Goal: Find contact information: Find contact information

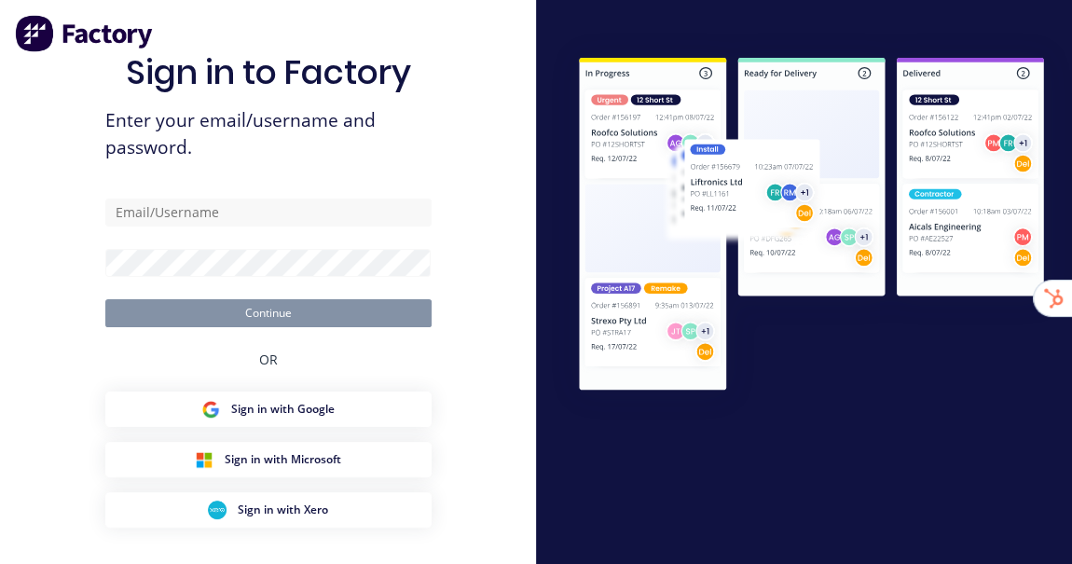
type input "[EMAIL_ADDRESS][DOMAIN_NAME]"
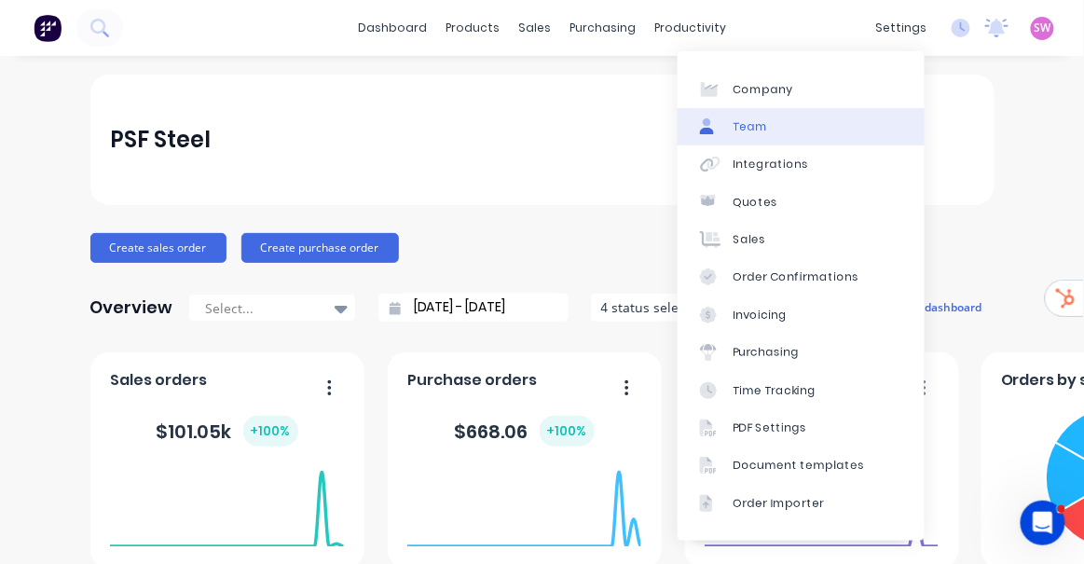
click at [773, 130] on link "Team" at bounding box center [801, 126] width 247 height 37
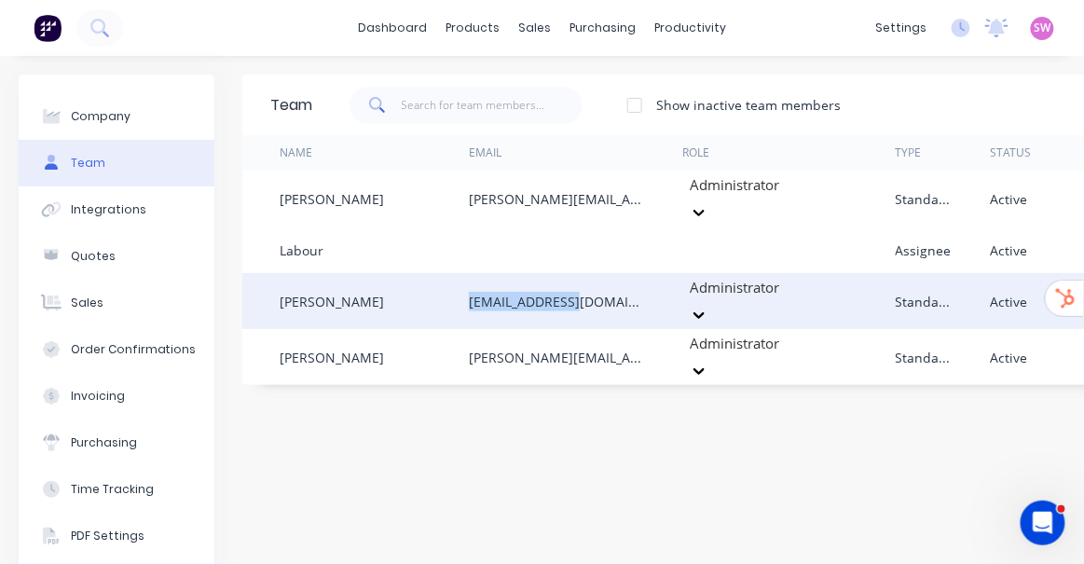
drag, startPoint x: 580, startPoint y: 291, endPoint x: 470, endPoint y: 298, distance: 110.2
click at [470, 298] on div "[EMAIL_ADDRESS][DOMAIN_NAME]" at bounding box center [575, 301] width 213 height 56
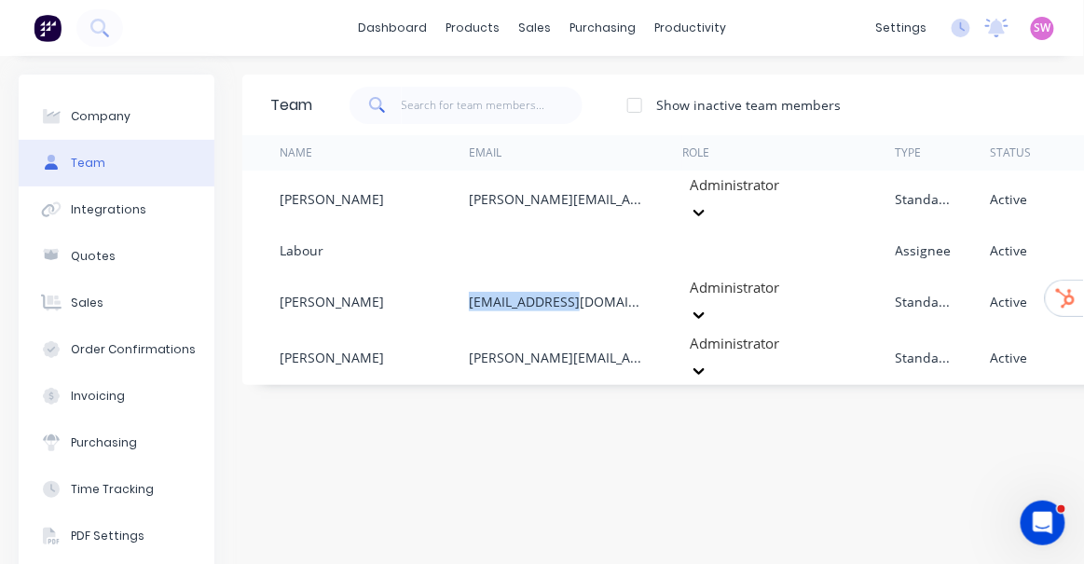
copy div "[EMAIL_ADDRESS][DOMAIN_NAME]"
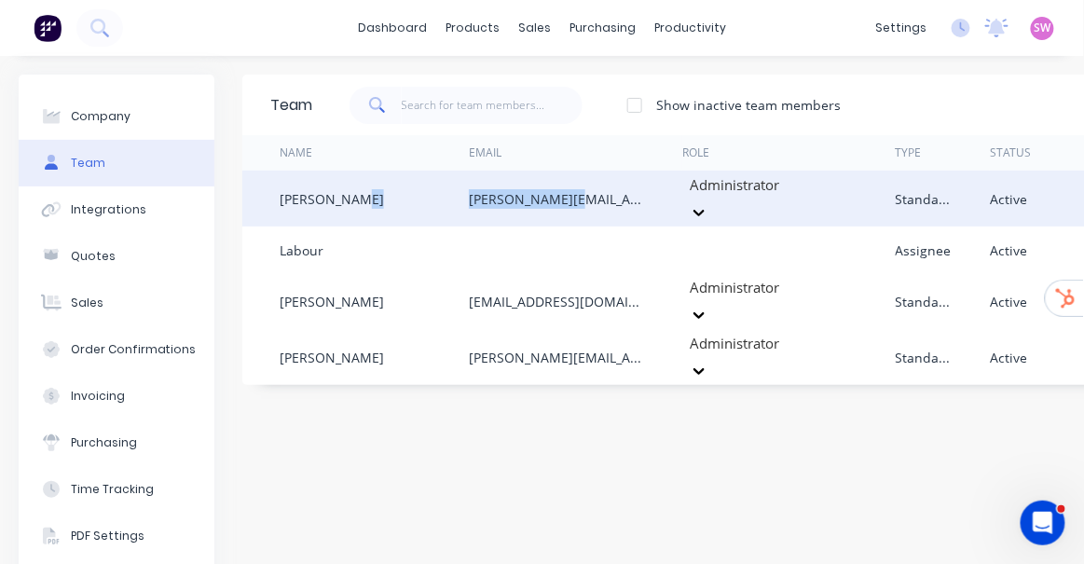
drag, startPoint x: 583, startPoint y: 196, endPoint x: 453, endPoint y: 191, distance: 129.6
click at [453, 191] on div "[PERSON_NAME] [PERSON_NAME][EMAIL_ADDRESS][DOMAIN_NAME] Administrator Standard …" at bounding box center [778, 199] width 1072 height 56
copy div "[PERSON_NAME][EMAIL_ADDRESS][DOMAIN_NAME]"
